Goal: Task Accomplishment & Management: Manage account settings

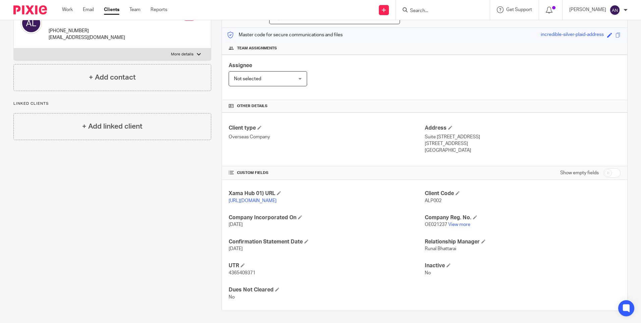
scroll to position [86, 0]
click at [455, 221] on link "View more" at bounding box center [459, 223] width 22 height 5
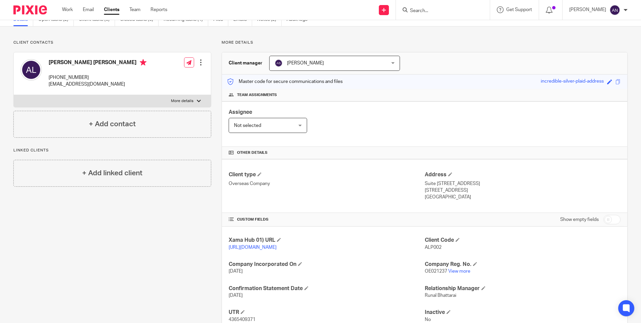
scroll to position [0, 0]
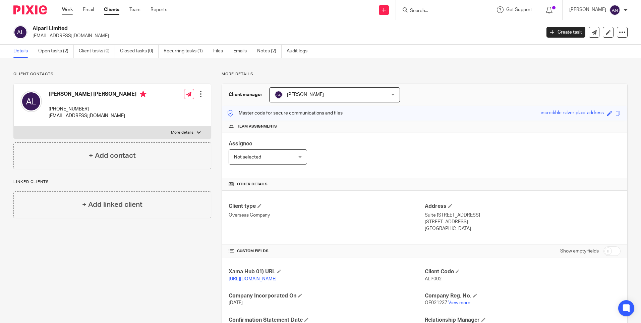
click at [64, 13] on link "Work" at bounding box center [67, 9] width 11 height 7
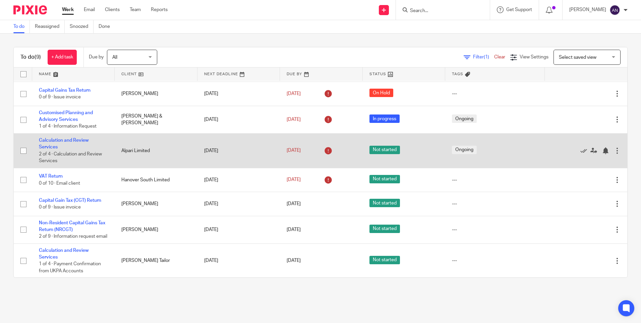
scroll to position [68, 0]
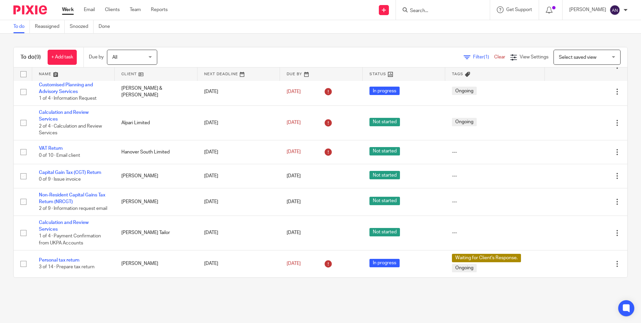
click at [222, 42] on div "To do (9) + Add task Due by All All [DATE] [DATE] This week Next week This mont…" at bounding box center [320, 162] width 641 height 257
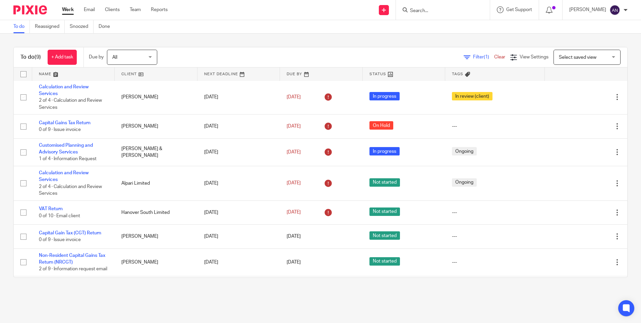
click at [107, 290] on div "To do (9) + Add task Due by All All Today Tomorrow This week Next week This mon…" at bounding box center [320, 162] width 641 height 257
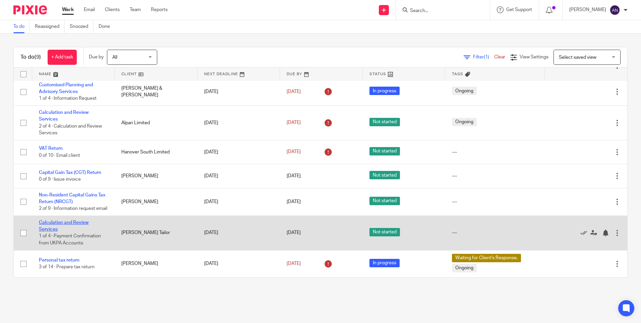
click at [65, 223] on link "Calculation and Review Services" at bounding box center [64, 225] width 50 height 11
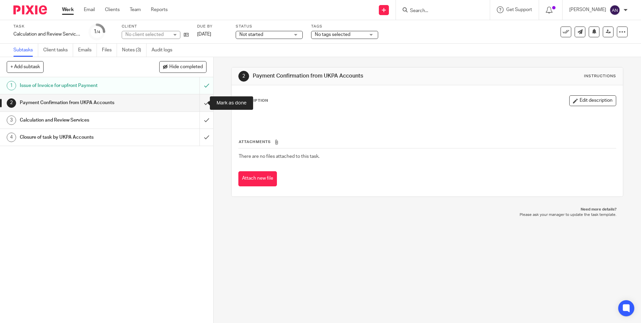
click at [199, 104] on input "submit" at bounding box center [106, 102] width 213 height 17
click at [199, 116] on input "submit" at bounding box center [106, 120] width 213 height 17
click at [281, 36] on span "Not started" at bounding box center [264, 34] width 50 height 7
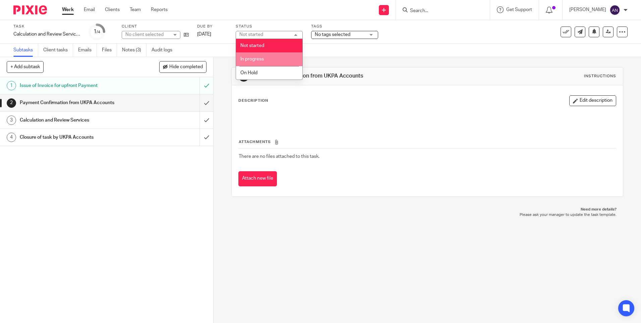
click at [284, 56] on li "In progress" at bounding box center [269, 59] width 66 height 14
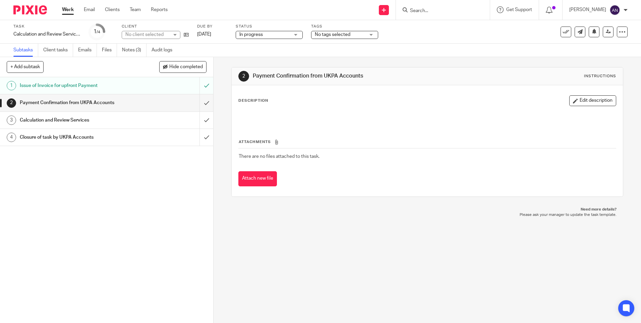
click at [342, 32] on span "No tags selected" at bounding box center [340, 34] width 50 height 7
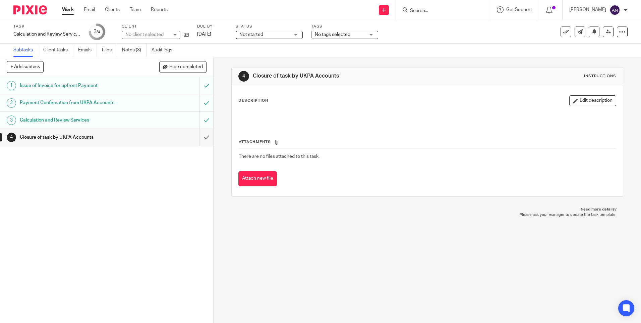
click at [333, 38] on span "No tags selected" at bounding box center [340, 34] width 50 height 7
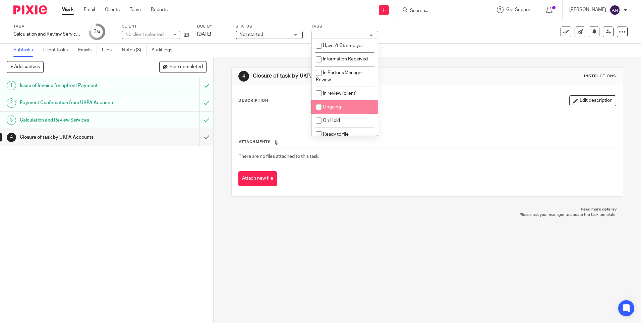
click at [348, 93] on span "In review (client)" at bounding box center [340, 93] width 34 height 5
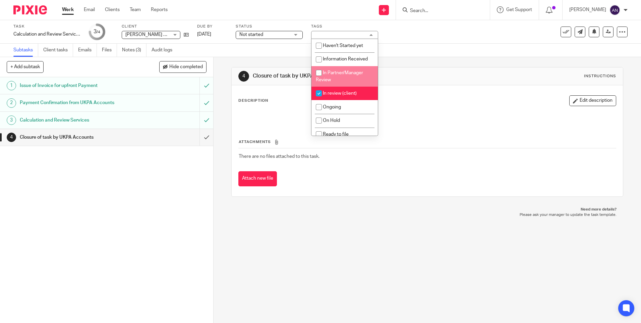
checkbox input "true"
click at [415, 62] on div "4 Closure of task by UKPA Accounts Instructions Description Edit description At…" at bounding box center [427, 132] width 392 height 150
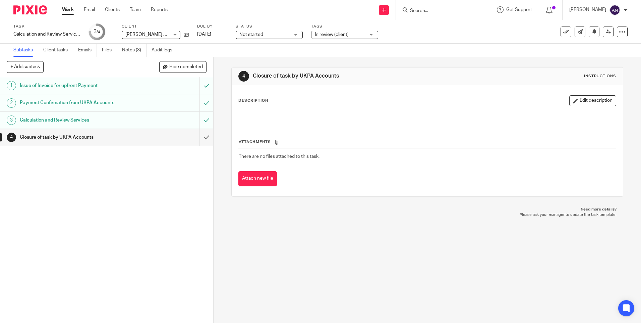
click at [68, 8] on link "Work" at bounding box center [68, 9] width 12 height 7
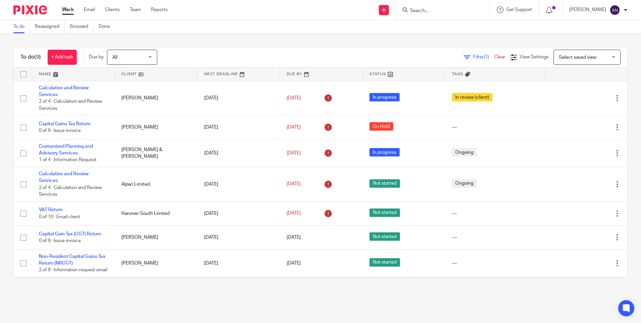
scroll to position [68, 0]
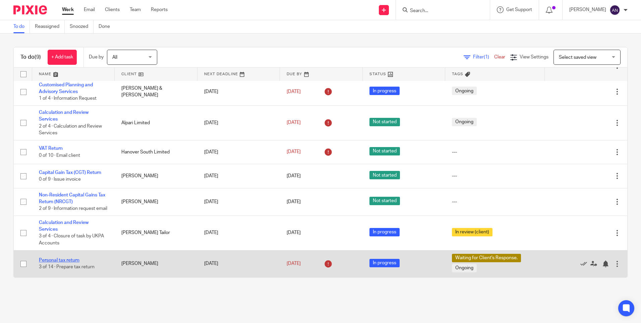
click at [59, 259] on link "Personal tax return" at bounding box center [59, 260] width 41 height 5
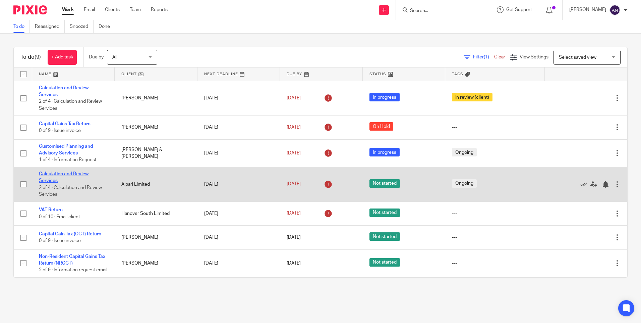
click at [49, 181] on link "Calculation and Review Services" at bounding box center [64, 176] width 50 height 11
click at [54, 175] on link "Calculation and Review Services" at bounding box center [64, 176] width 50 height 11
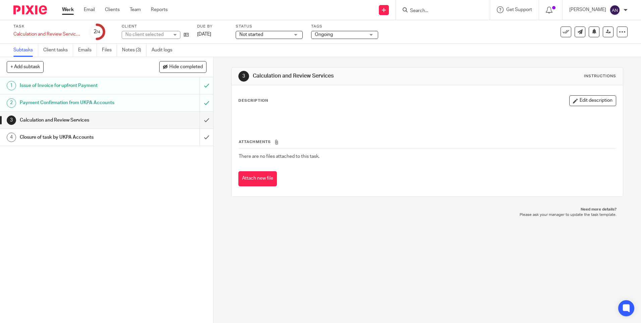
click at [275, 34] on span "Not started" at bounding box center [264, 34] width 50 height 7
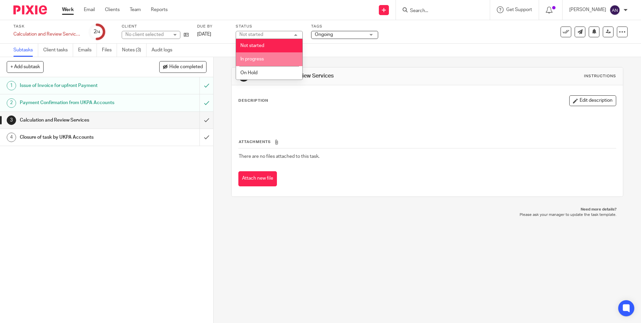
click at [274, 57] on li "In progress" at bounding box center [269, 59] width 66 height 14
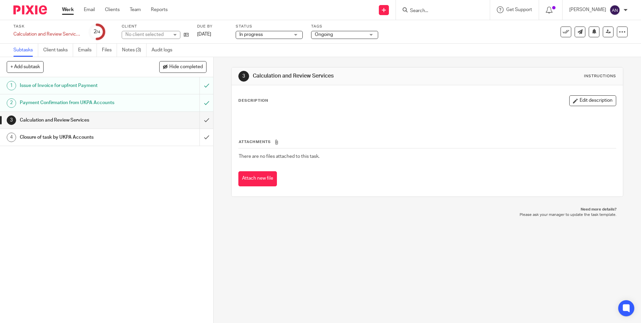
click at [320, 36] on span "Ongoing" at bounding box center [324, 34] width 18 height 5
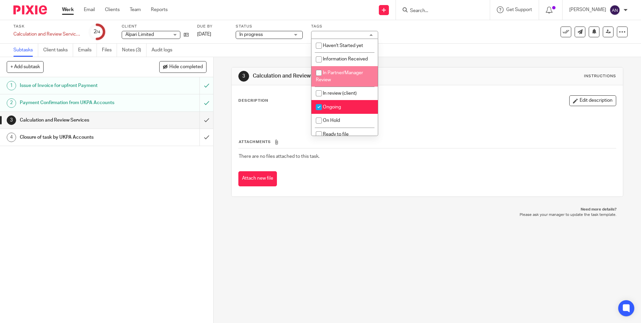
click at [410, 40] on div "Task Calculation and Review Services Save Calculation and Review Services 2 /4 …" at bounding box center [320, 31] width 641 height 23
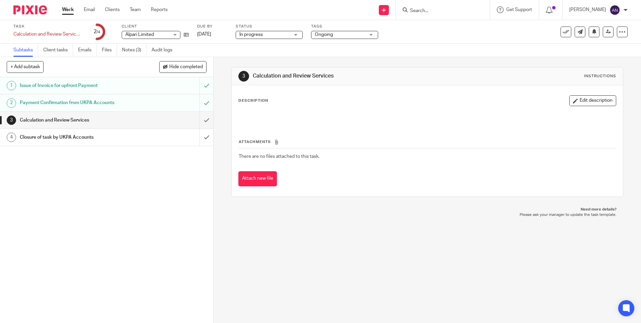
click at [72, 11] on link "Work" at bounding box center [68, 9] width 12 height 7
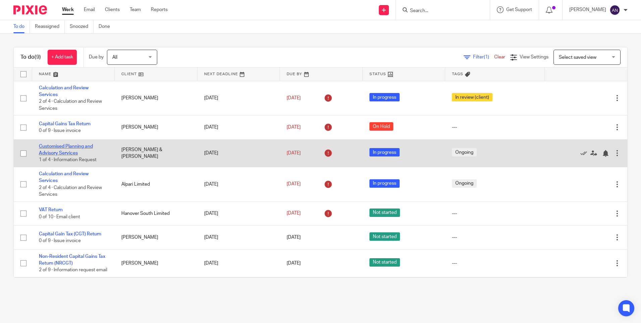
click at [71, 147] on link "Customised Planning and Advisory Services" at bounding box center [66, 149] width 54 height 11
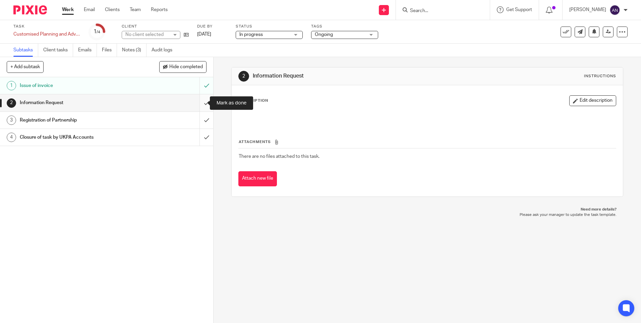
click at [203, 105] on input "submit" at bounding box center [106, 102] width 213 height 17
click at [202, 123] on input "submit" at bounding box center [106, 120] width 213 height 17
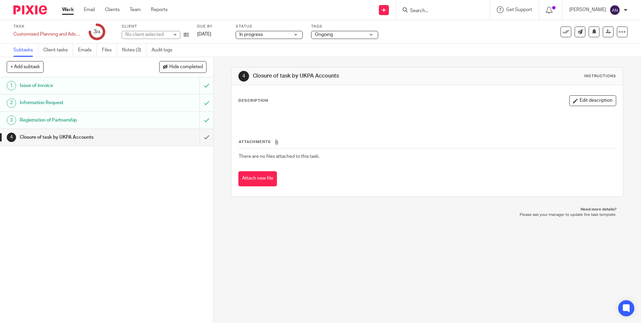
click at [323, 68] on div "4 Closure of task by UKPA Accounts Instructions" at bounding box center [427, 76] width 391 height 18
click at [68, 10] on link "Work" at bounding box center [68, 9] width 12 height 7
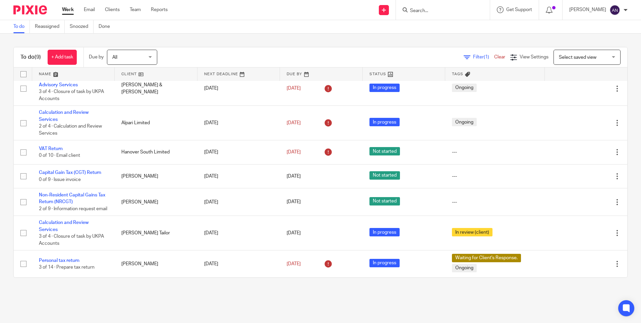
scroll to position [75, 0]
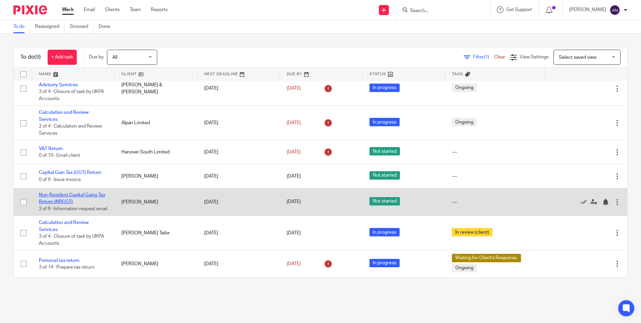
click at [76, 193] on link "Non-Resident Capital Gains Tax Return (NRCGT)" at bounding box center [72, 198] width 66 height 11
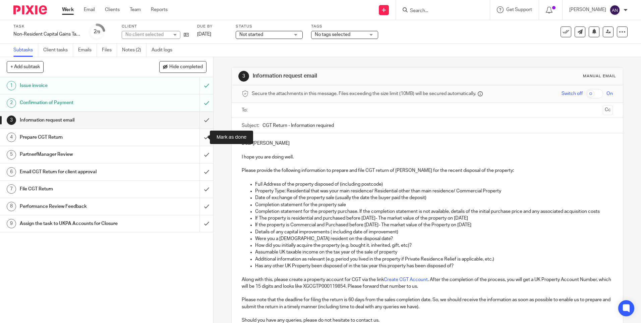
click at [200, 134] on input "submit" at bounding box center [106, 137] width 213 height 17
click at [201, 154] on input "submit" at bounding box center [106, 154] width 213 height 17
click at [289, 34] on span "Not started" at bounding box center [264, 34] width 50 height 7
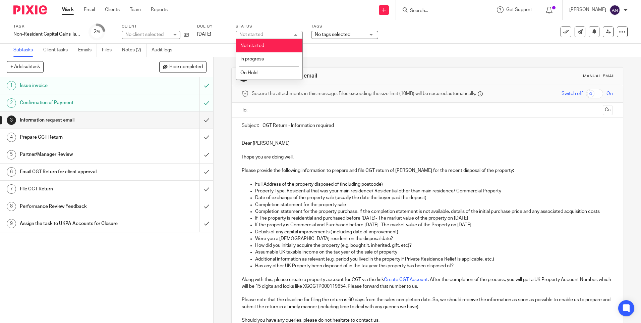
click at [283, 54] on li "In progress" at bounding box center [269, 59] width 66 height 14
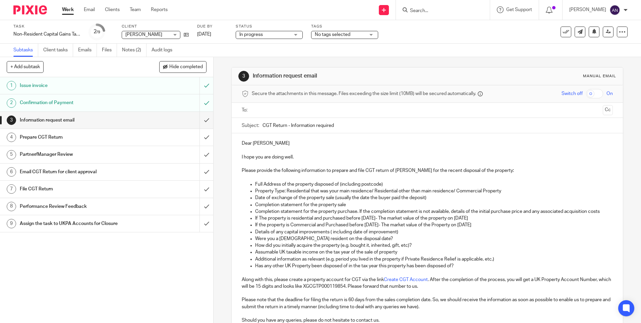
click at [284, 60] on div "3 Information request email Manual email Secure the attachments in this message…" at bounding box center [427, 229] width 392 height 345
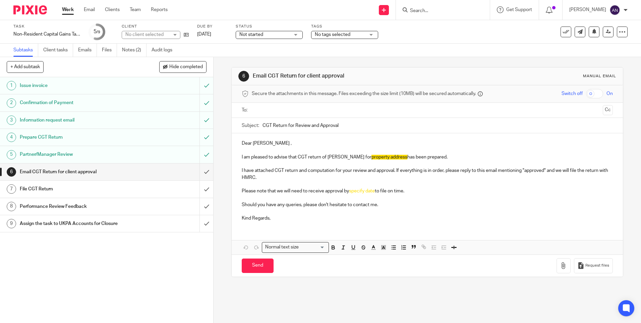
click at [284, 35] on span "Not started" at bounding box center [264, 34] width 50 height 7
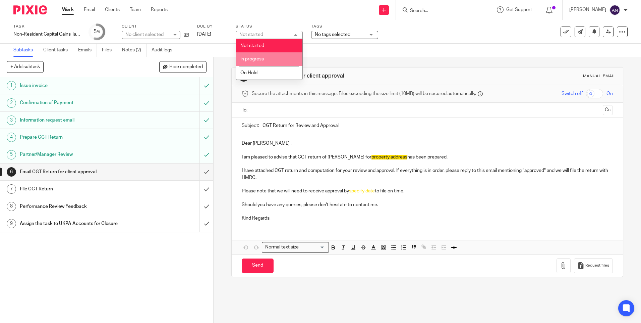
click at [282, 59] on li "In progress" at bounding box center [269, 59] width 66 height 14
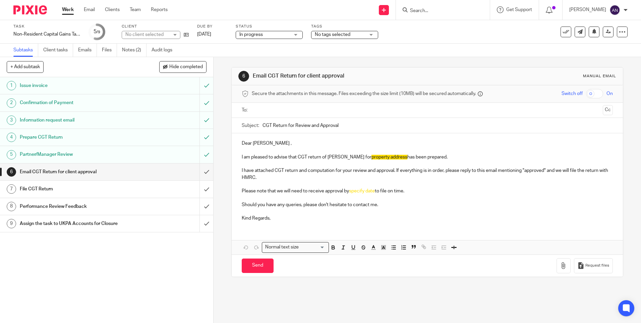
click at [328, 34] on span "No tags selected" at bounding box center [333, 34] width 36 height 5
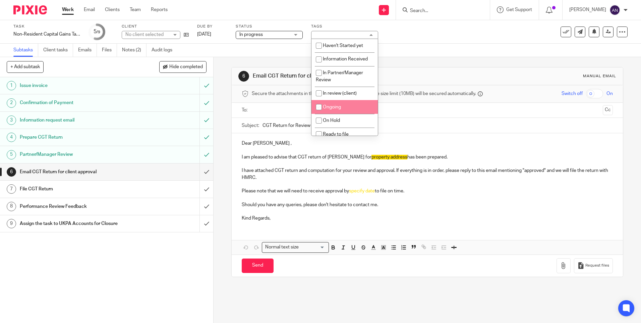
click at [332, 104] on li "Ongoing" at bounding box center [345, 107] width 66 height 14
checkbox input "true"
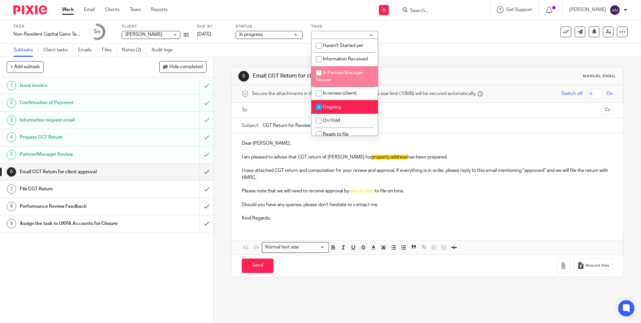
click at [349, 76] on li "In Partner/Manager Review" at bounding box center [345, 76] width 66 height 20
checkbox input "true"
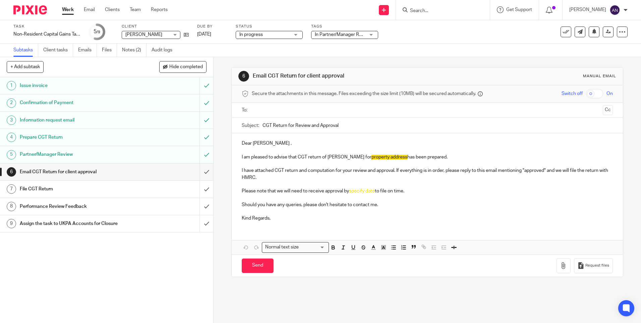
click at [402, 41] on div "Task Non-Resident Capital Gains Tax Return (NRCGT) Save Non-Resident Capital Ga…" at bounding box center [320, 31] width 641 height 23
click at [355, 34] on span "In Partner/Manager Review + 1" at bounding box center [347, 34] width 64 height 5
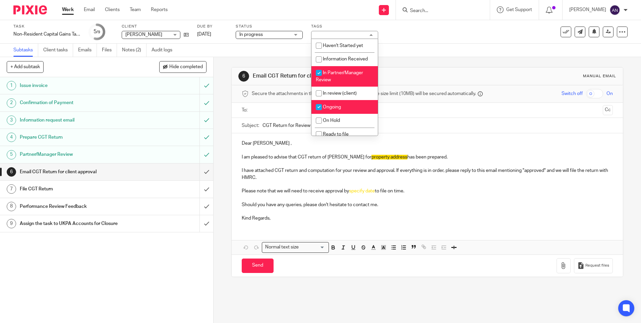
click at [333, 104] on li "Ongoing" at bounding box center [345, 107] width 66 height 14
checkbox input "false"
click at [398, 54] on div "Subtasks Client tasks Emails Files Notes (2) Audit logs" at bounding box center [320, 50] width 641 height 13
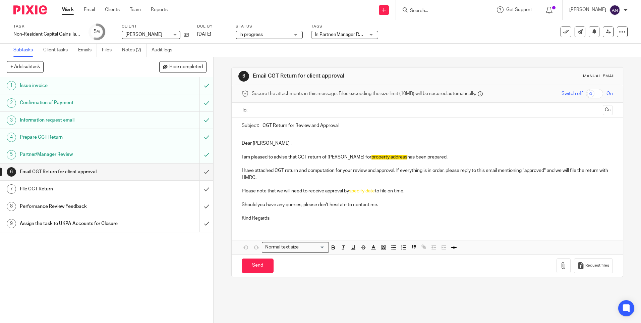
click at [64, 8] on link "Work" at bounding box center [68, 9] width 12 height 7
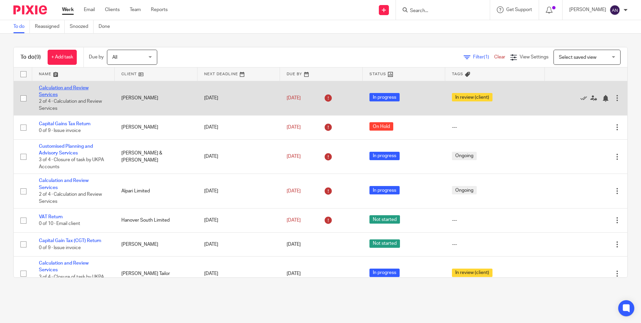
click at [62, 88] on link "Calculation and Review Services" at bounding box center [64, 91] width 50 height 11
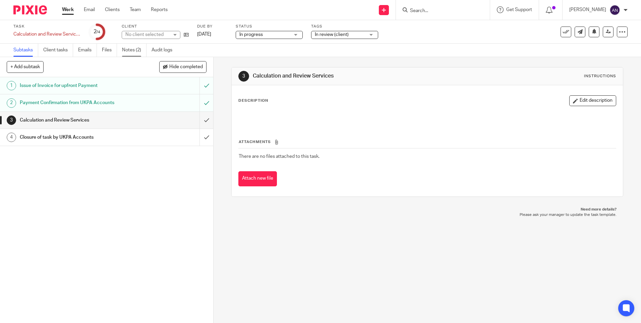
click at [138, 50] on link "Notes (2)" at bounding box center [134, 50] width 24 height 13
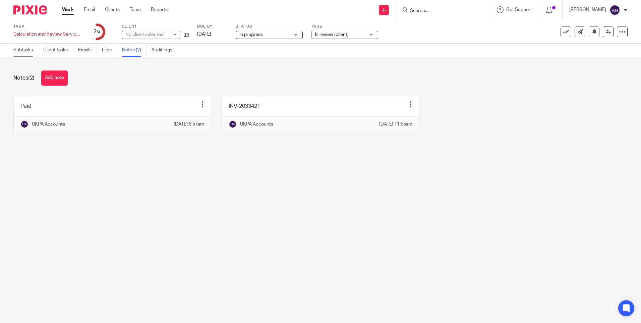
click at [29, 51] on link "Subtasks" at bounding box center [25, 50] width 25 height 13
click at [312, 80] on div "Notes (2) Add note" at bounding box center [320, 77] width 614 height 15
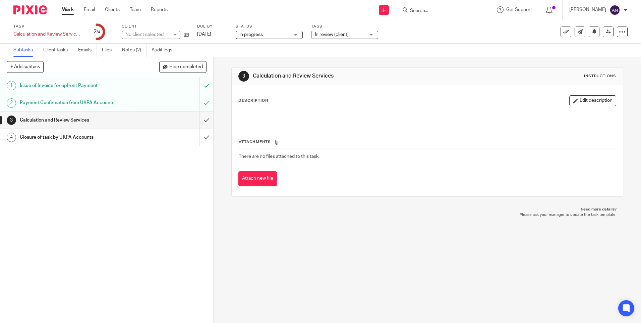
click at [452, 37] on div "Task Calculation and Review Services Save Calculation and Review Services 2 /4 …" at bounding box center [269, 32] width 512 height 16
